Goal: Task Accomplishment & Management: Use online tool/utility

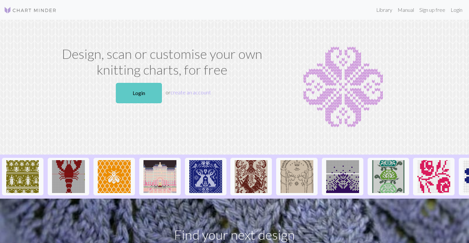
click at [140, 88] on link "Login" at bounding box center [139, 93] width 46 height 20
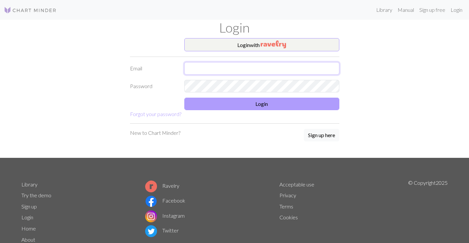
type input "[EMAIL_ADDRESS][DOMAIN_NAME]"
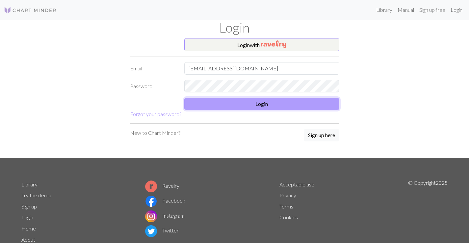
click at [258, 105] on button "Login" at bounding box center [261, 104] width 155 height 13
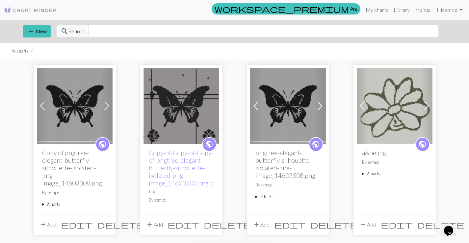
click at [107, 106] on span at bounding box center [106, 106] width 11 height 11
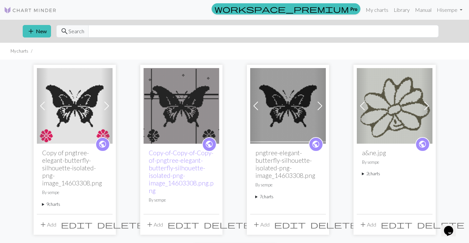
click at [213, 226] on span "delete" at bounding box center [227, 224] width 47 height 9
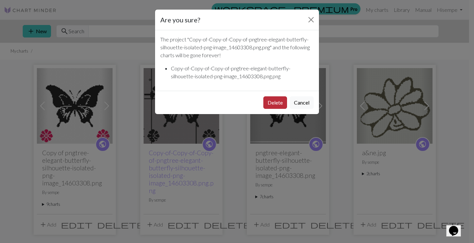
click at [271, 103] on button "Delete" at bounding box center [275, 102] width 24 height 13
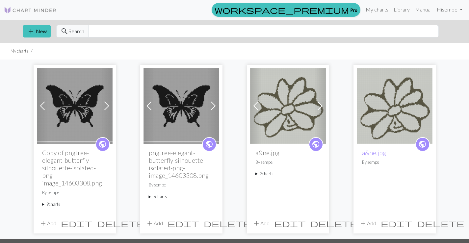
click at [213, 105] on span at bounding box center [213, 106] width 11 height 11
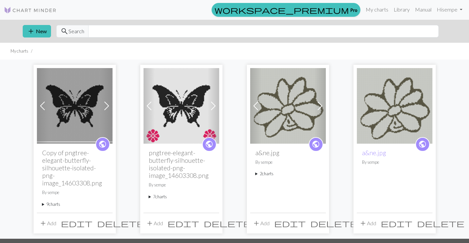
click at [215, 107] on span at bounding box center [213, 106] width 11 height 11
click at [213, 104] on span at bounding box center [213, 106] width 11 height 11
click at [174, 79] on img at bounding box center [182, 106] width 76 height 76
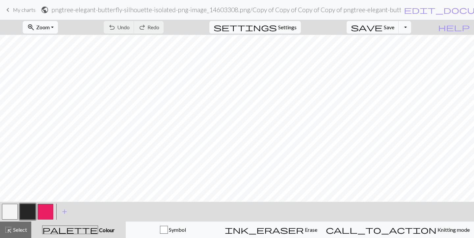
click at [58, 27] on button "zoom_in Zoom Zoom" at bounding box center [40, 27] width 35 height 13
click at [60, 77] on button "50%" at bounding box center [49, 79] width 52 height 11
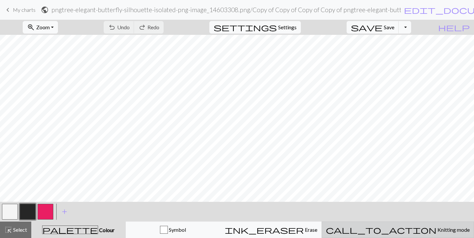
click at [437, 230] on span "Knitting mode" at bounding box center [453, 230] width 33 height 6
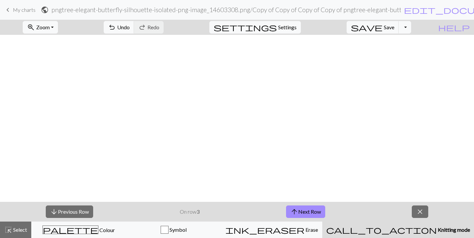
scroll to position [190, 0]
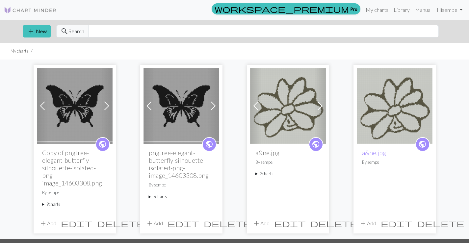
click at [108, 107] on span at bounding box center [106, 106] width 11 height 11
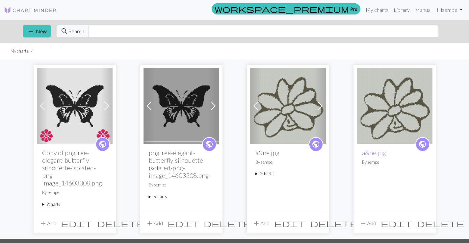
click at [107, 107] on span at bounding box center [106, 106] width 11 height 11
click at [85, 111] on img at bounding box center [75, 106] width 76 height 76
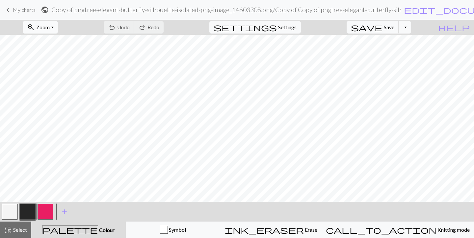
click at [50, 27] on span "Zoom" at bounding box center [43, 27] width 14 height 6
click at [54, 79] on button "50%" at bounding box center [49, 79] width 52 height 11
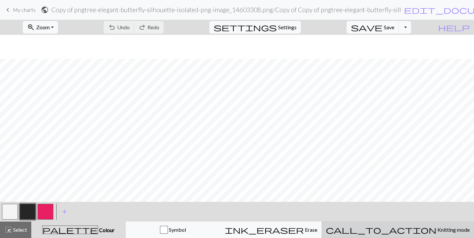
scroll to position [190, 0]
click at [437, 231] on span "Knitting mode" at bounding box center [453, 230] width 33 height 6
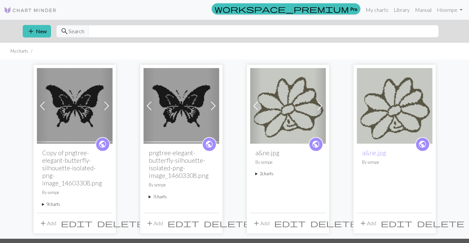
click at [109, 106] on span at bounding box center [106, 106] width 11 height 11
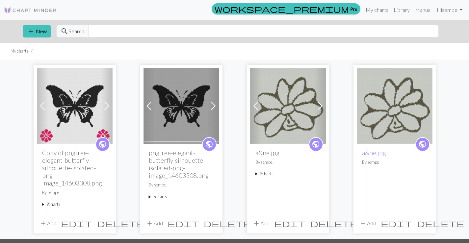
click at [109, 106] on span at bounding box center [106, 106] width 11 height 11
click at [108, 106] on span at bounding box center [106, 106] width 11 height 11
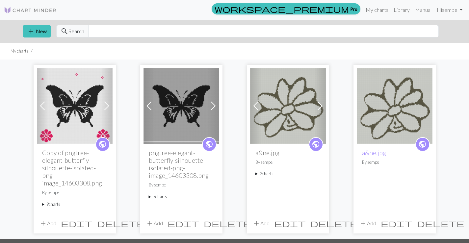
click at [108, 106] on span at bounding box center [106, 106] width 11 height 11
click at [105, 109] on span at bounding box center [106, 106] width 11 height 11
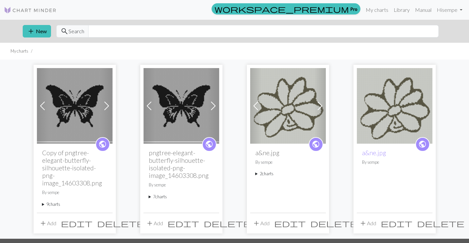
click at [42, 106] on span at bounding box center [42, 106] width 11 height 11
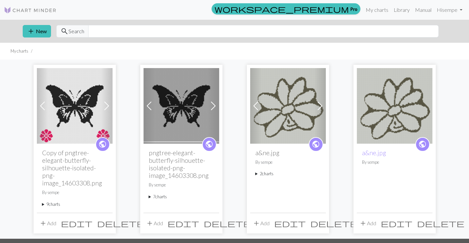
click at [42, 106] on span at bounding box center [42, 106] width 11 height 11
click at [95, 116] on img at bounding box center [75, 106] width 76 height 76
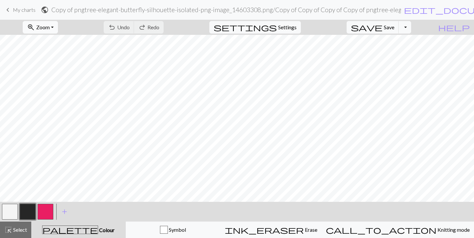
click at [58, 29] on button "zoom_in Zoom Zoom" at bounding box center [40, 27] width 35 height 13
click at [60, 79] on button "50%" at bounding box center [49, 79] width 52 height 11
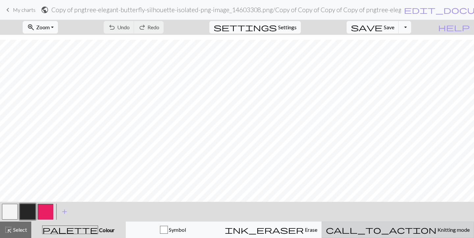
click at [437, 232] on span "Knitting mode" at bounding box center [453, 230] width 33 height 6
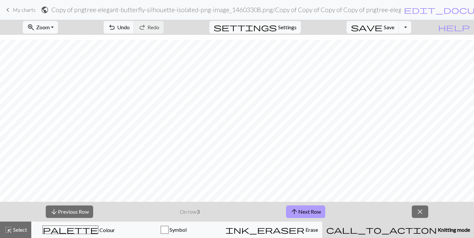
click at [316, 213] on button "arrow_upward Next Row" at bounding box center [305, 212] width 39 height 13
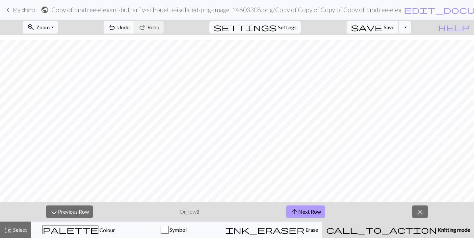
click at [316, 213] on button "arrow_upward Next Row" at bounding box center [305, 212] width 39 height 13
click at [315, 213] on button "arrow_upward Next Row" at bounding box center [305, 212] width 39 height 13
click at [315, 213] on button "arrow_upward Next Row" at bounding box center [306, 212] width 39 height 13
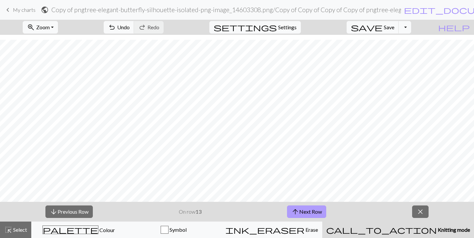
click at [315, 213] on button "arrow_upward Next Row" at bounding box center [306, 212] width 39 height 13
click at [81, 210] on button "arrow_downward Previous Row" at bounding box center [68, 212] width 47 height 13
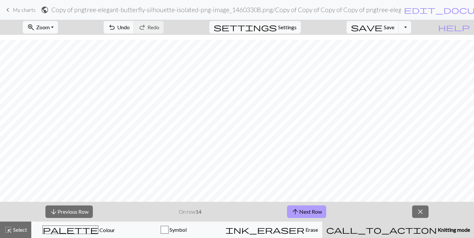
click at [316, 213] on button "arrow_upward Next Row" at bounding box center [306, 212] width 39 height 13
click at [319, 212] on button "arrow_upward Next Row" at bounding box center [306, 212] width 39 height 13
